Goal: Information Seeking & Learning: Learn about a topic

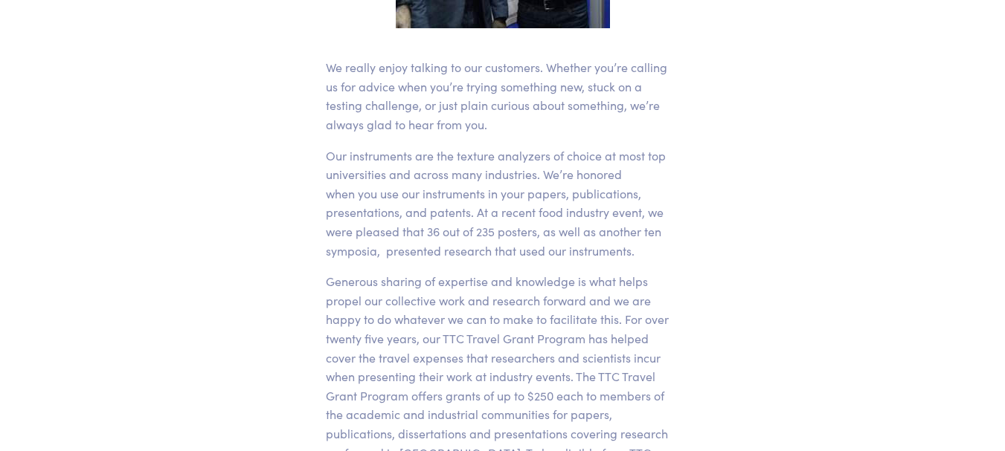
scroll to position [558, 0]
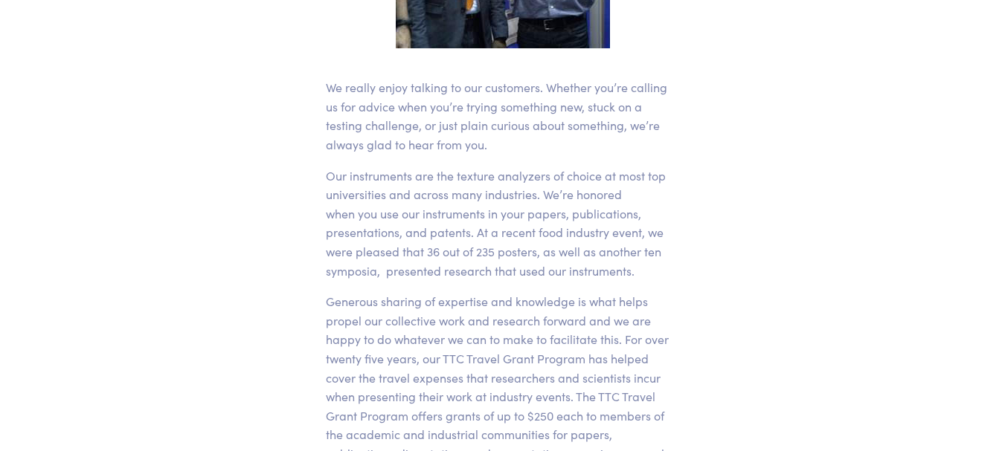
drag, startPoint x: 1015, startPoint y: 33, endPoint x: 1015, endPoint y: 117, distance: 84.0
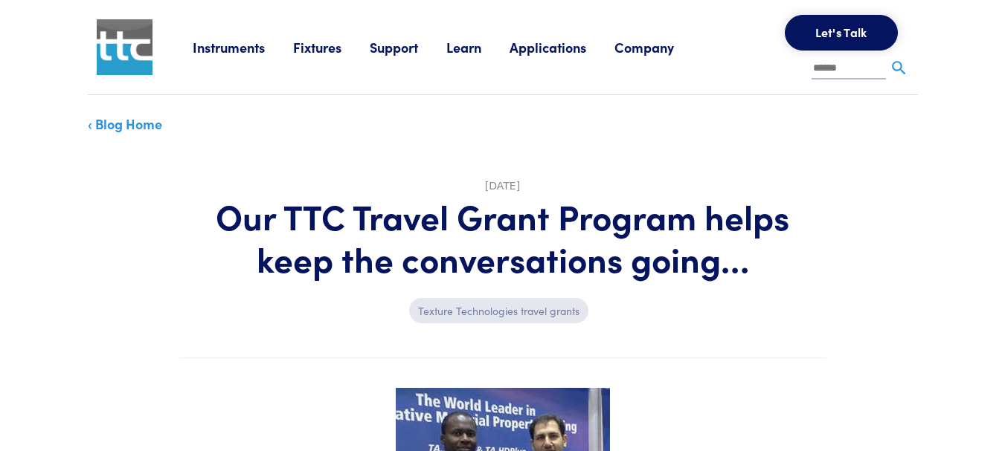
click at [529, 42] on link "Applications" at bounding box center [561, 47] width 105 height 19
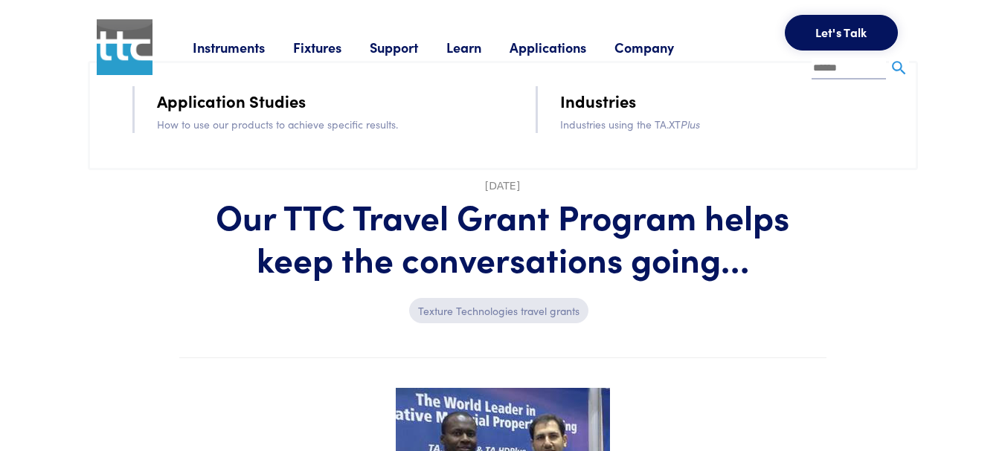
click at [248, 100] on link "Application Studies" at bounding box center [231, 101] width 149 height 26
